Goal: Task Accomplishment & Management: Use online tool/utility

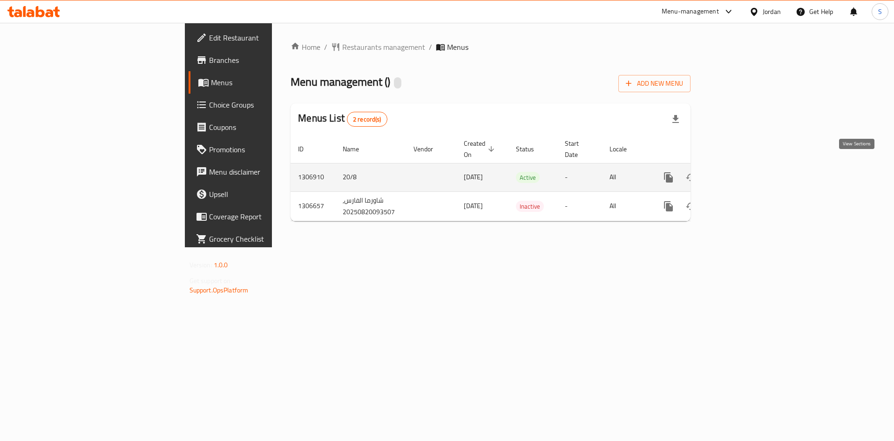
click at [742, 172] on icon "enhanced table" at bounding box center [735, 177] width 11 height 11
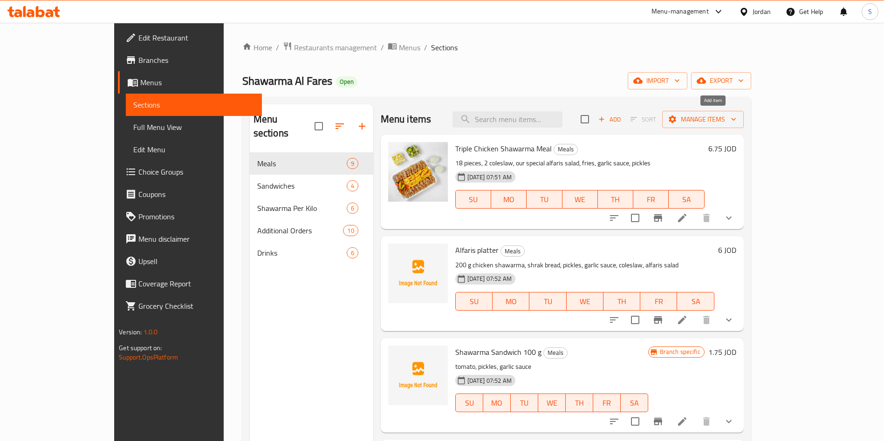
click at [622, 122] on span "Add" at bounding box center [609, 119] width 25 height 11
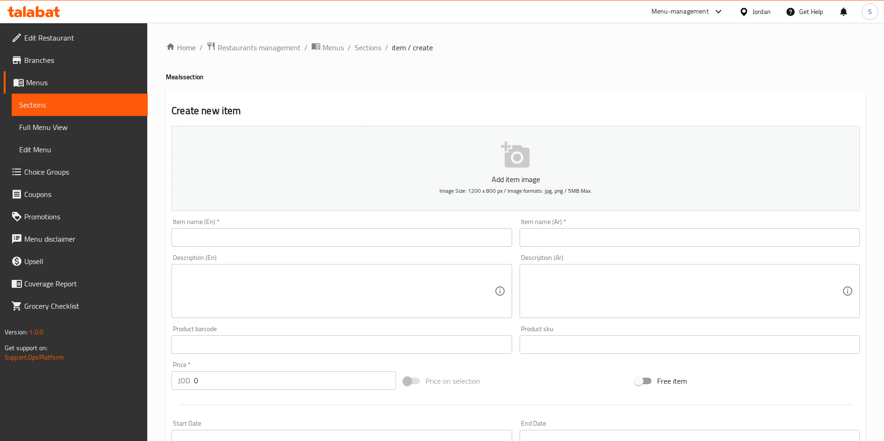
click at [570, 249] on div "Item name (Ar)   * Item name (Ar) *" at bounding box center [690, 233] width 348 height 36
click at [572, 240] on input "text" at bounding box center [689, 237] width 340 height 19
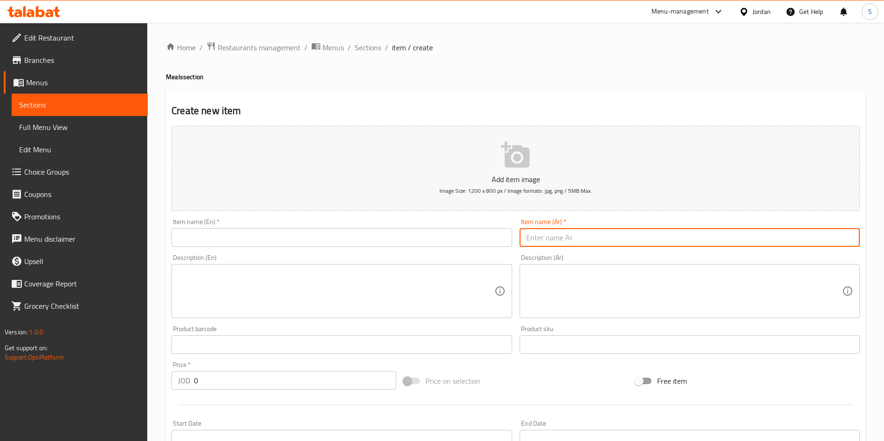
paste input "وجبة دجاج سوبر"
type input "وجبة دجاج سوبر"
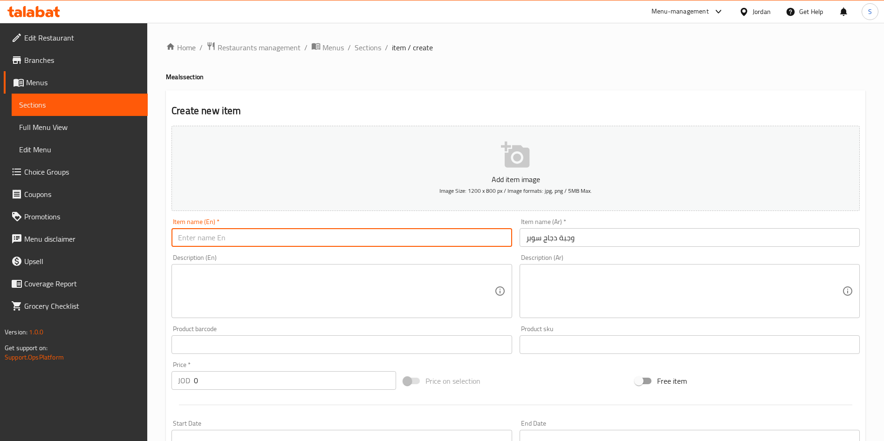
click at [415, 241] on input "text" at bounding box center [341, 237] width 340 height 19
type input "ٍ"
type input "Super chicken meal"
click at [413, 308] on textarea at bounding box center [336, 291] width 316 height 44
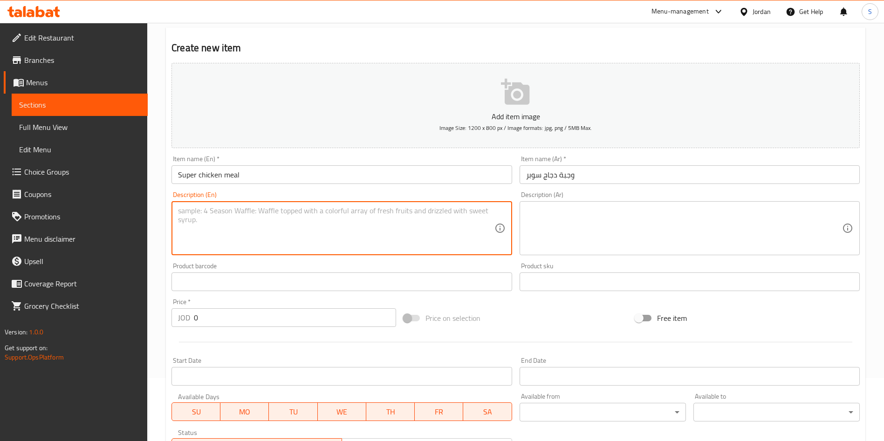
scroll to position [140, 0]
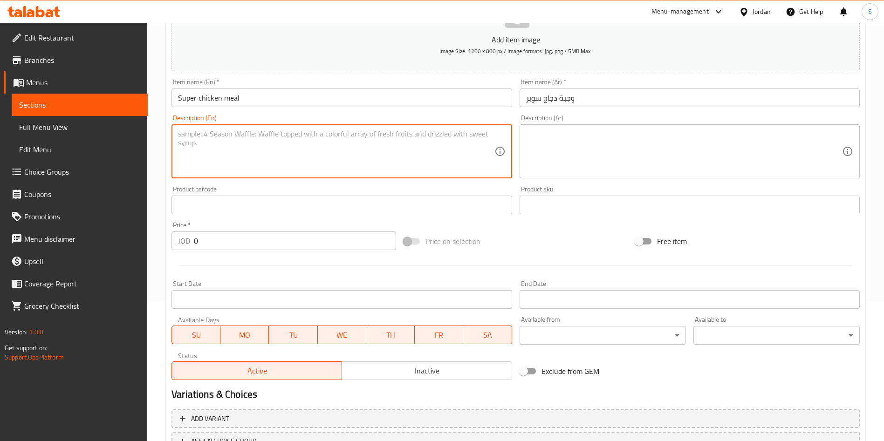
drag, startPoint x: 261, startPoint y: 245, endPoint x: 0, endPoint y: 255, distance: 261.0
click at [0, 255] on div "Edit Restaurant Branches Menus Sections Full Menu View Edit Menu Choice Groups …" at bounding box center [442, 200] width 884 height 635
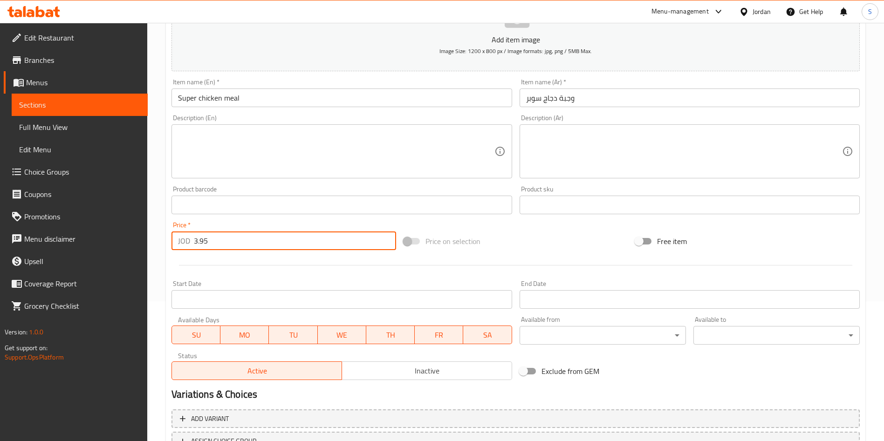
type input "3.95"
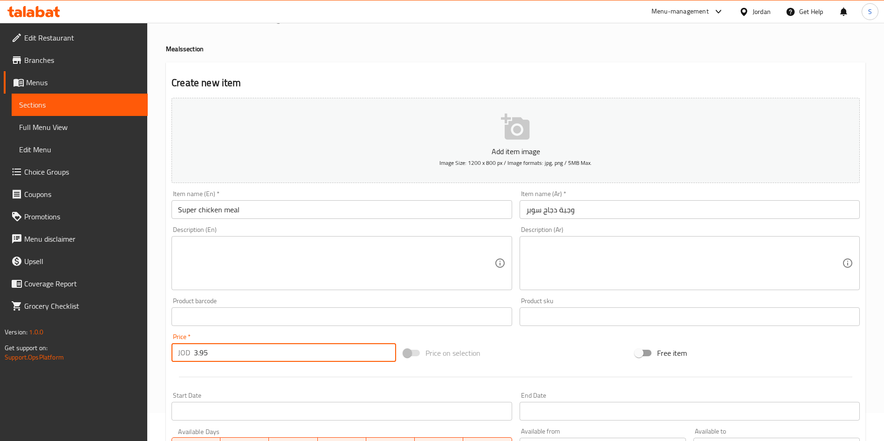
scroll to position [0, 0]
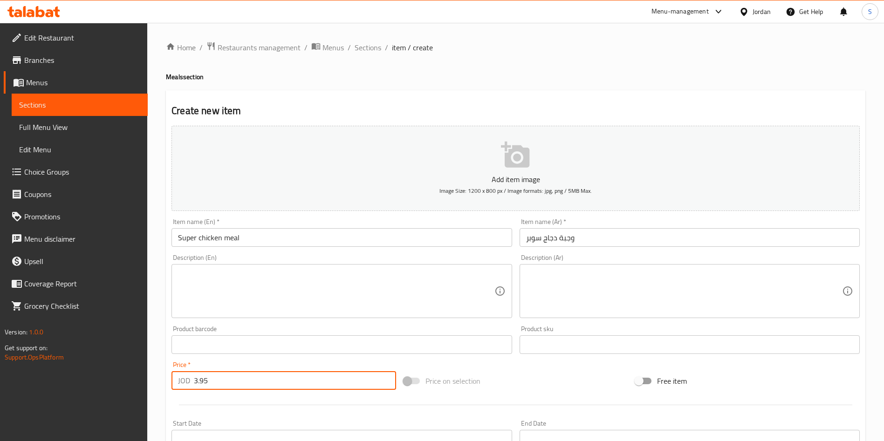
click at [526, 170] on icon "button" at bounding box center [516, 155] width 30 height 30
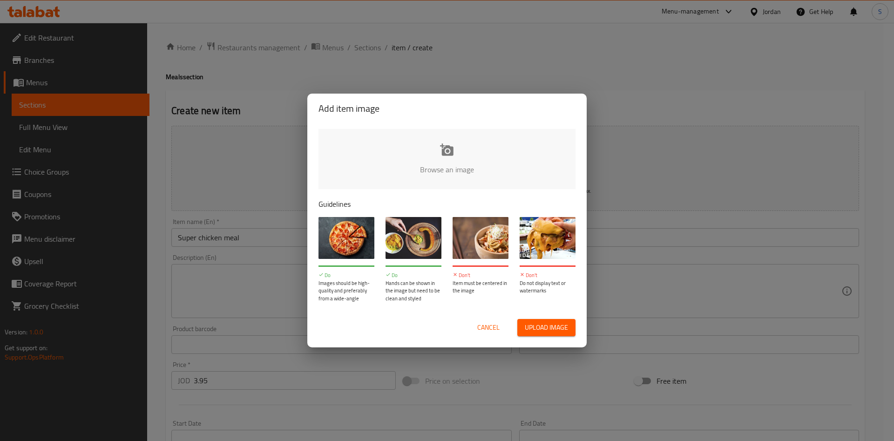
click at [531, 326] on span "Upload image" at bounding box center [546, 328] width 43 height 12
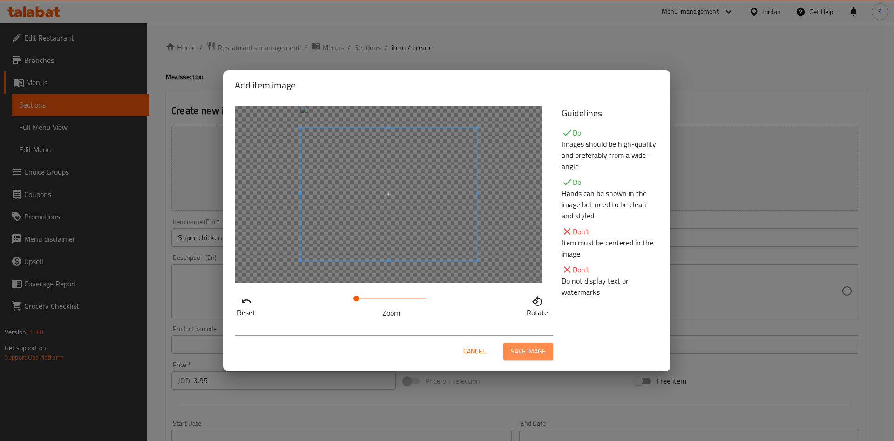
click at [538, 344] on button "Save image" at bounding box center [529, 351] width 50 height 17
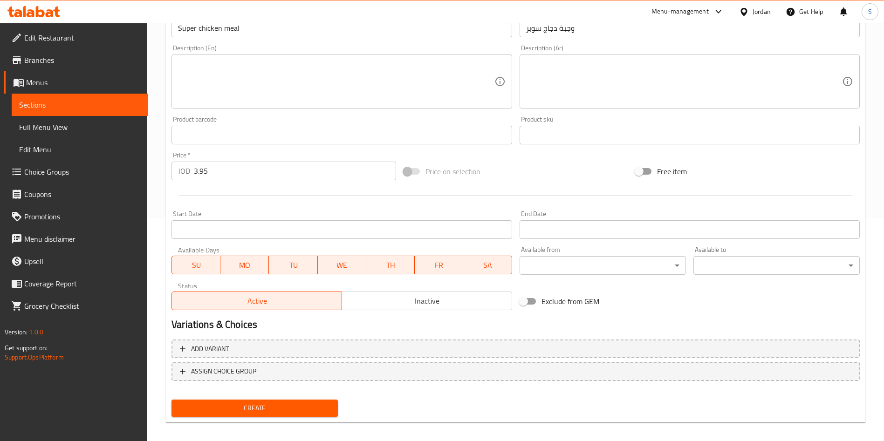
scroll to position [231, 0]
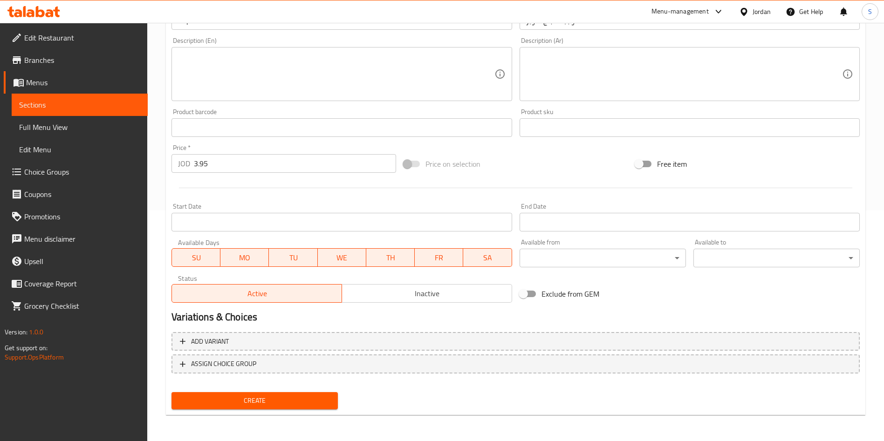
click at [279, 399] on span "Create" at bounding box center [254, 401] width 151 height 12
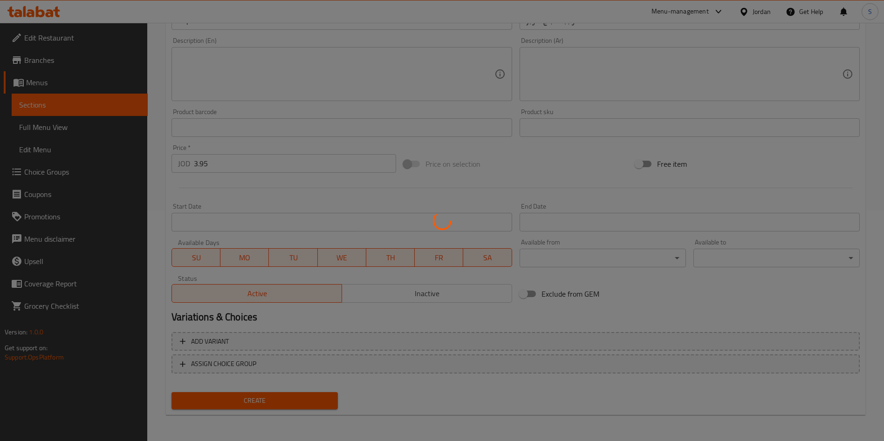
type input "0"
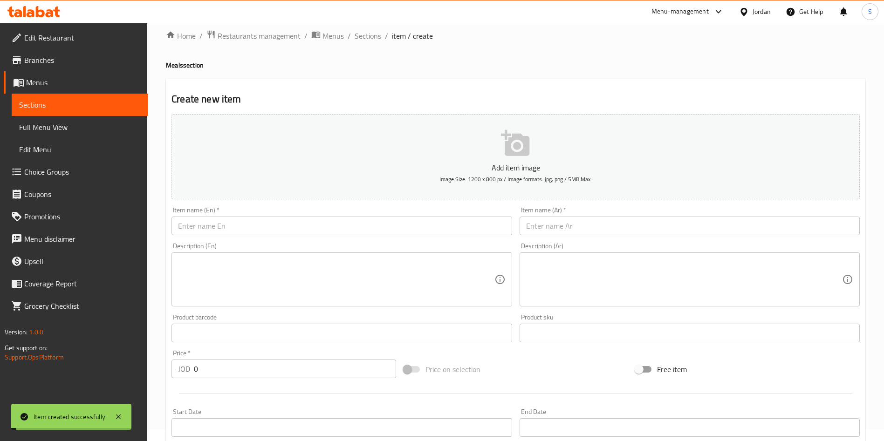
scroll to position [7, 0]
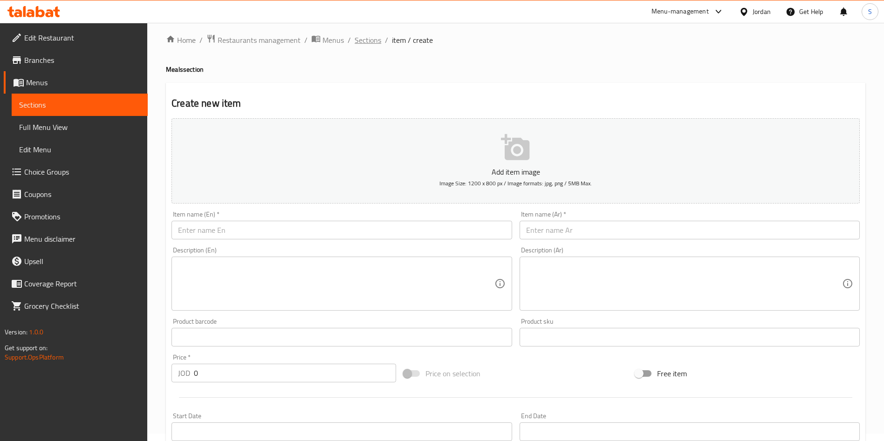
click at [370, 41] on span "Sections" at bounding box center [367, 39] width 27 height 11
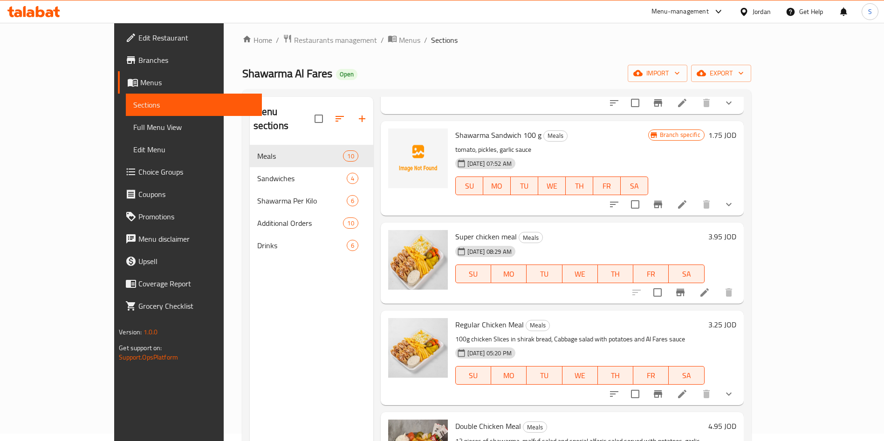
scroll to position [7, 0]
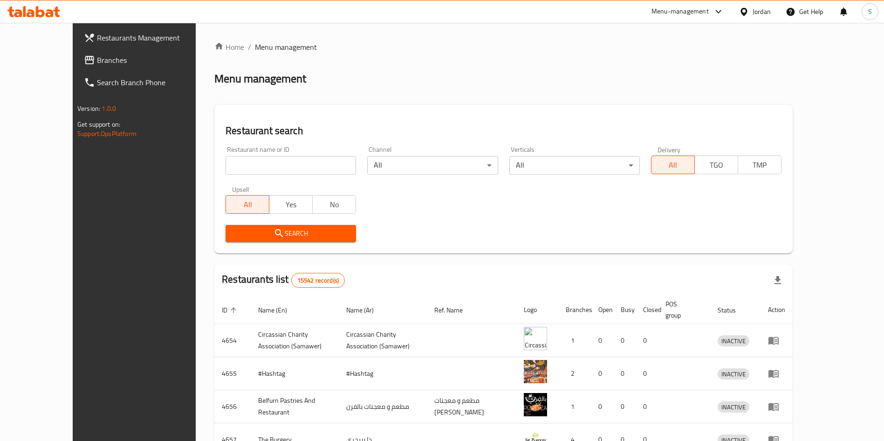
click at [273, 161] on input "search" at bounding box center [290, 165] width 130 height 19
type input "smasher"
click at [273, 237] on icon "submit" at bounding box center [278, 233] width 11 height 11
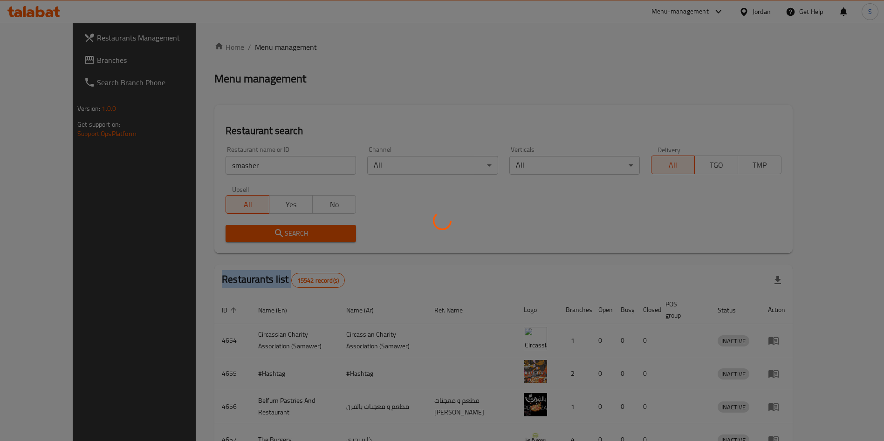
click at [241, 237] on div at bounding box center [442, 220] width 884 height 441
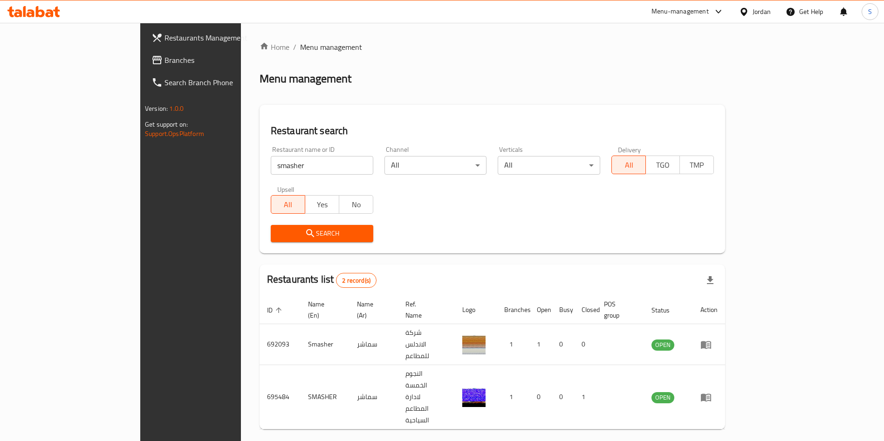
click at [241, 237] on div at bounding box center [442, 220] width 884 height 441
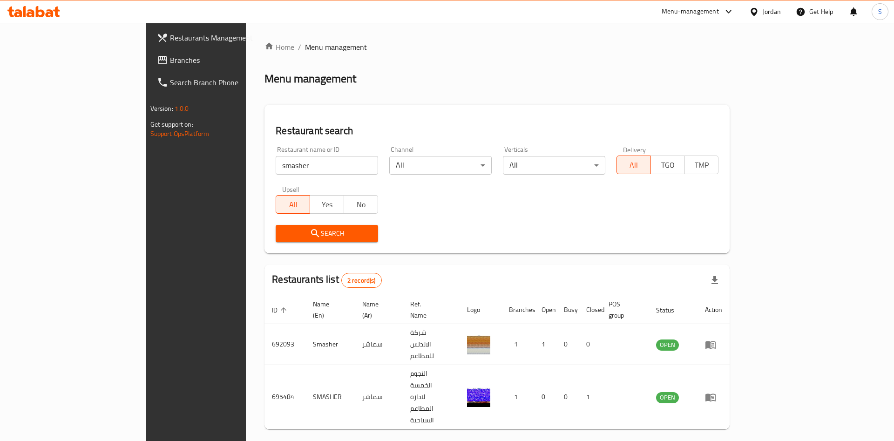
click at [283, 237] on span "Search" at bounding box center [327, 234] width 88 height 12
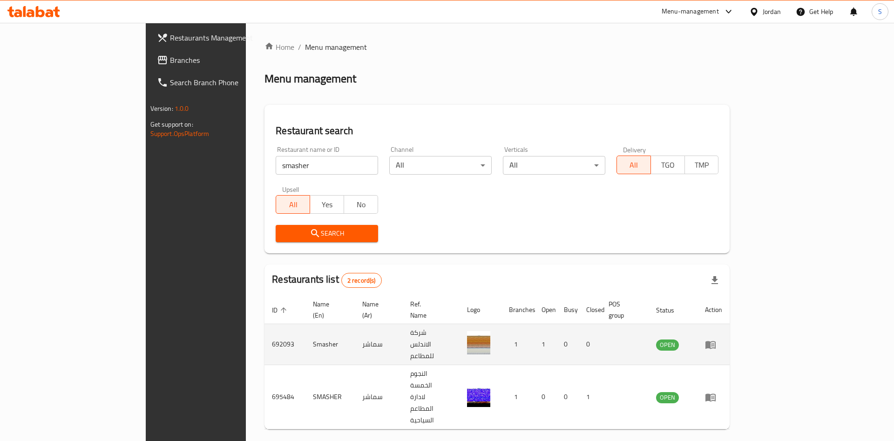
click at [265, 293] on td "692093" at bounding box center [285, 344] width 41 height 41
copy td "692093"
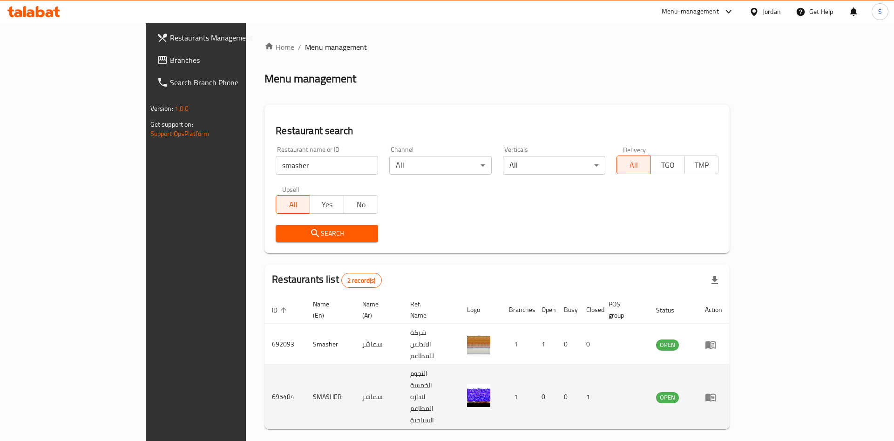
click at [265, 293] on td "695484" at bounding box center [285, 397] width 41 height 64
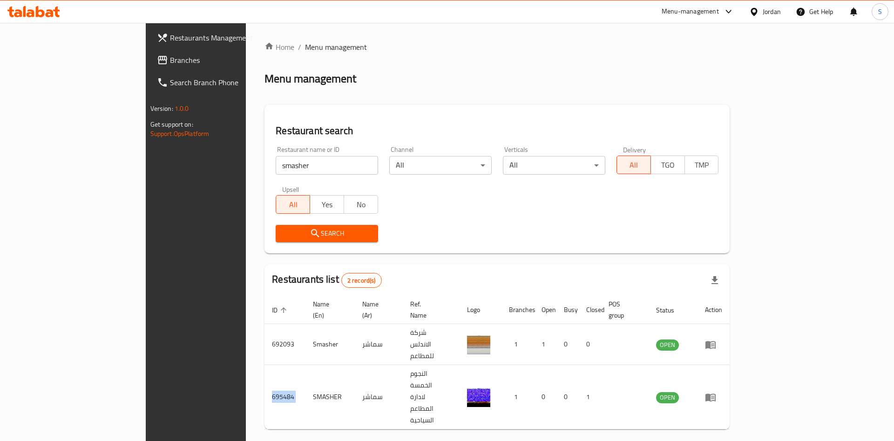
copy td "695484"
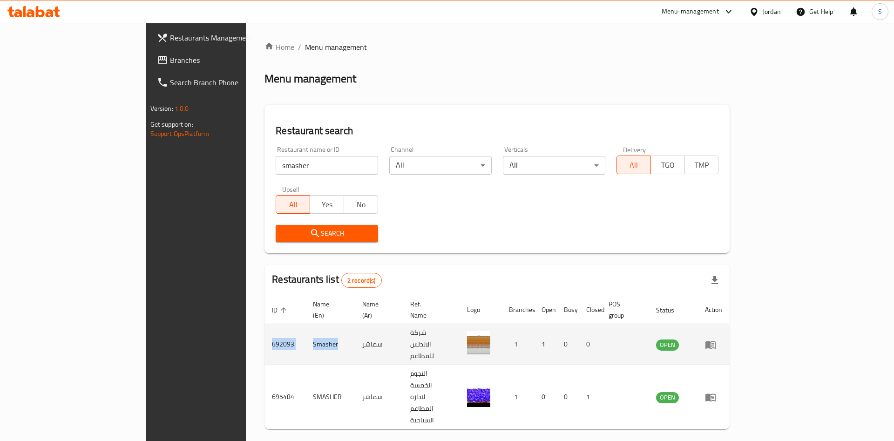
drag, startPoint x: 170, startPoint y: 327, endPoint x: 245, endPoint y: 334, distance: 75.8
click at [265, 293] on tr "692093 Smasher سماشر شركة الاندلس للمطاعم 1 1 0 0 OPEN" at bounding box center [497, 344] width 465 height 41
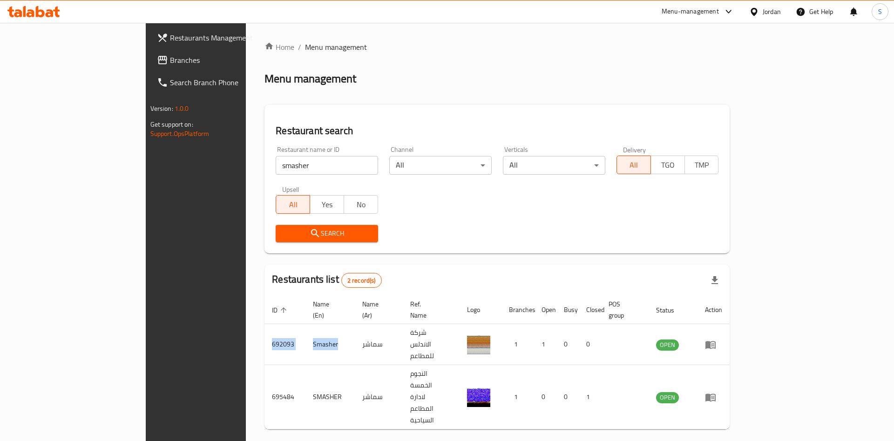
copy tr "692093 Smasher"
click at [589, 293] on div "Home / Menu management Menu management Restaurant search Restaurant name or ID …" at bounding box center [497, 251] width 503 height 457
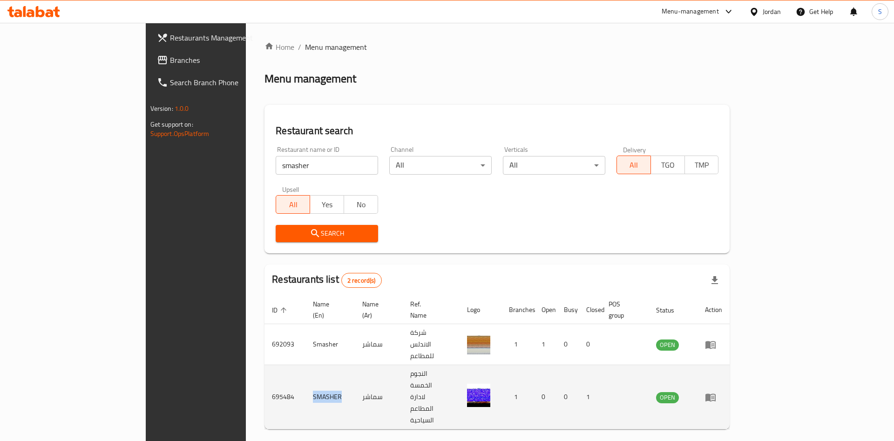
drag, startPoint x: 240, startPoint y: 356, endPoint x: 185, endPoint y: 363, distance: 55.9
click at [265, 293] on tr "695484 SMASHER سماشر النجوم الخمسة لادارة المطاعم السياحية 1 0 0 1 OPEN" at bounding box center [497, 397] width 465 height 64
click at [265, 293] on td "695484" at bounding box center [285, 397] width 41 height 64
drag, startPoint x: 175, startPoint y: 363, endPoint x: 279, endPoint y: 362, distance: 103.9
click at [279, 293] on tr "695484 SMASHER سماشر النجوم الخمسة لادارة المطاعم السياحية 1 0 0 1 OPEN" at bounding box center [497, 397] width 465 height 64
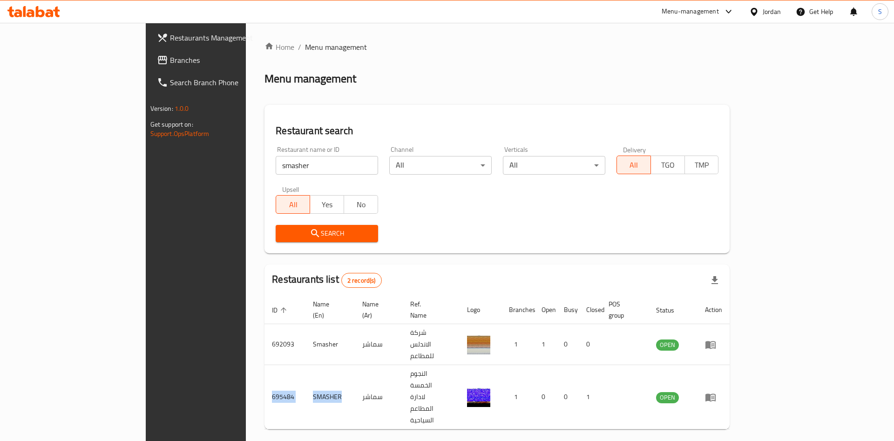
copy tr "695484 SMASHER"
drag, startPoint x: 894, startPoint y: 268, endPoint x: 855, endPoint y: 230, distance: 54.7
click at [589, 268] on div "Home / Menu management Menu management Restaurant search Restaurant name or ID …" at bounding box center [497, 251] width 503 height 457
click at [589, 13] on div "Menu-management" at bounding box center [690, 11] width 57 height 11
click at [589, 61] on div "Agent Campaigns Center" at bounding box center [638, 62] width 70 height 10
